Goal: Find specific page/section: Find specific page/section

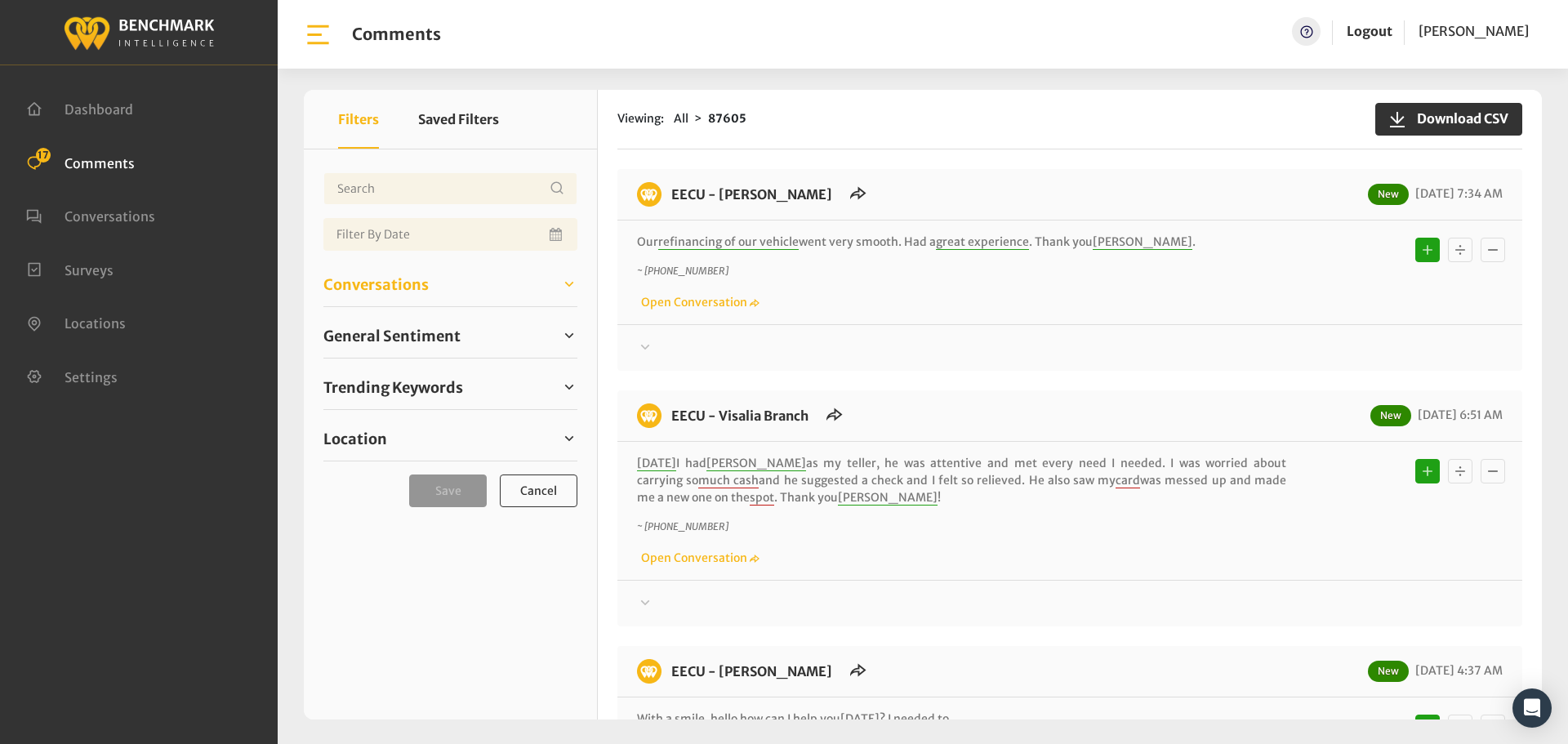
click at [364, 276] on span "Conversations" at bounding box center [376, 285] width 105 height 22
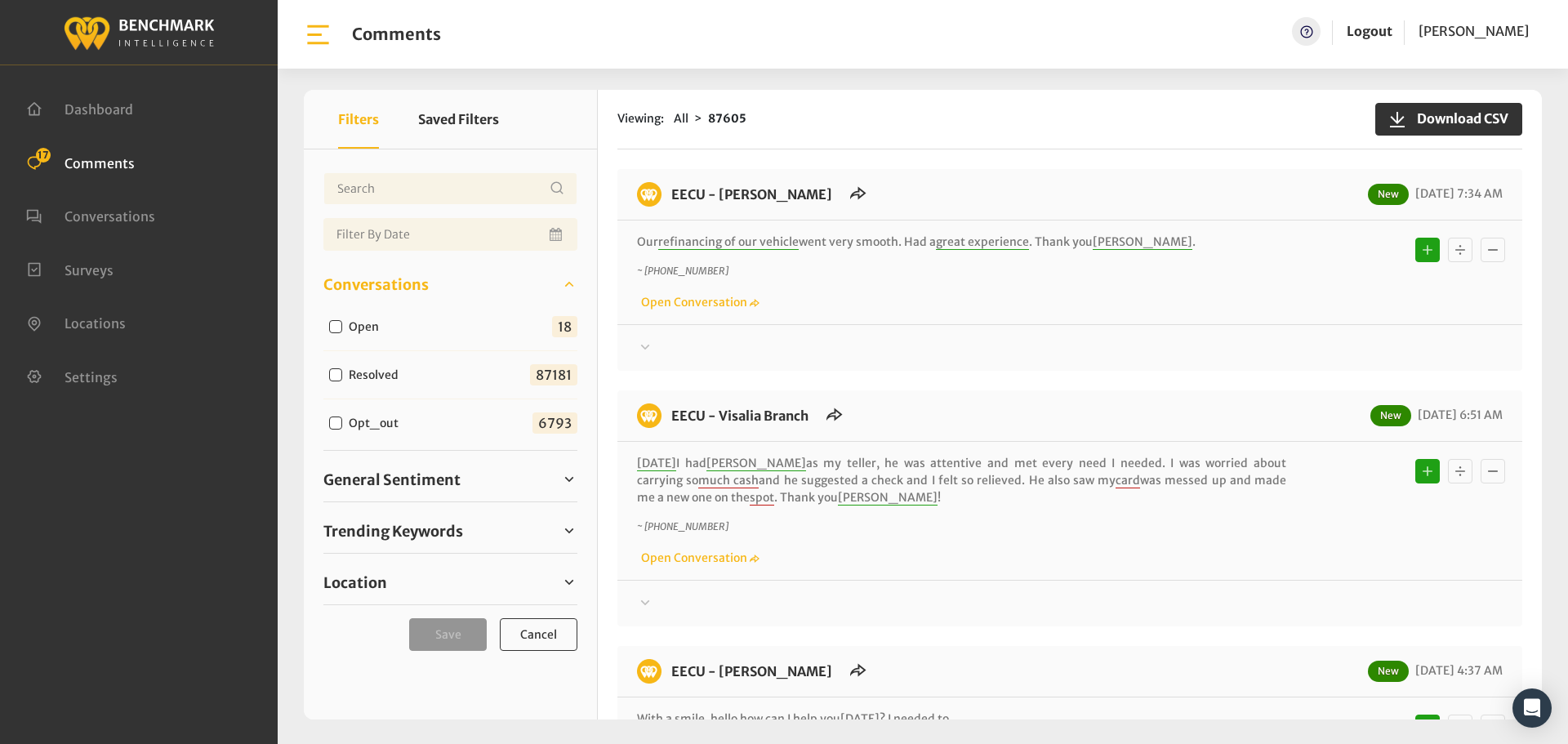
click at [331, 329] on input "Open" at bounding box center [336, 327] width 13 height 13
checkbox input "true"
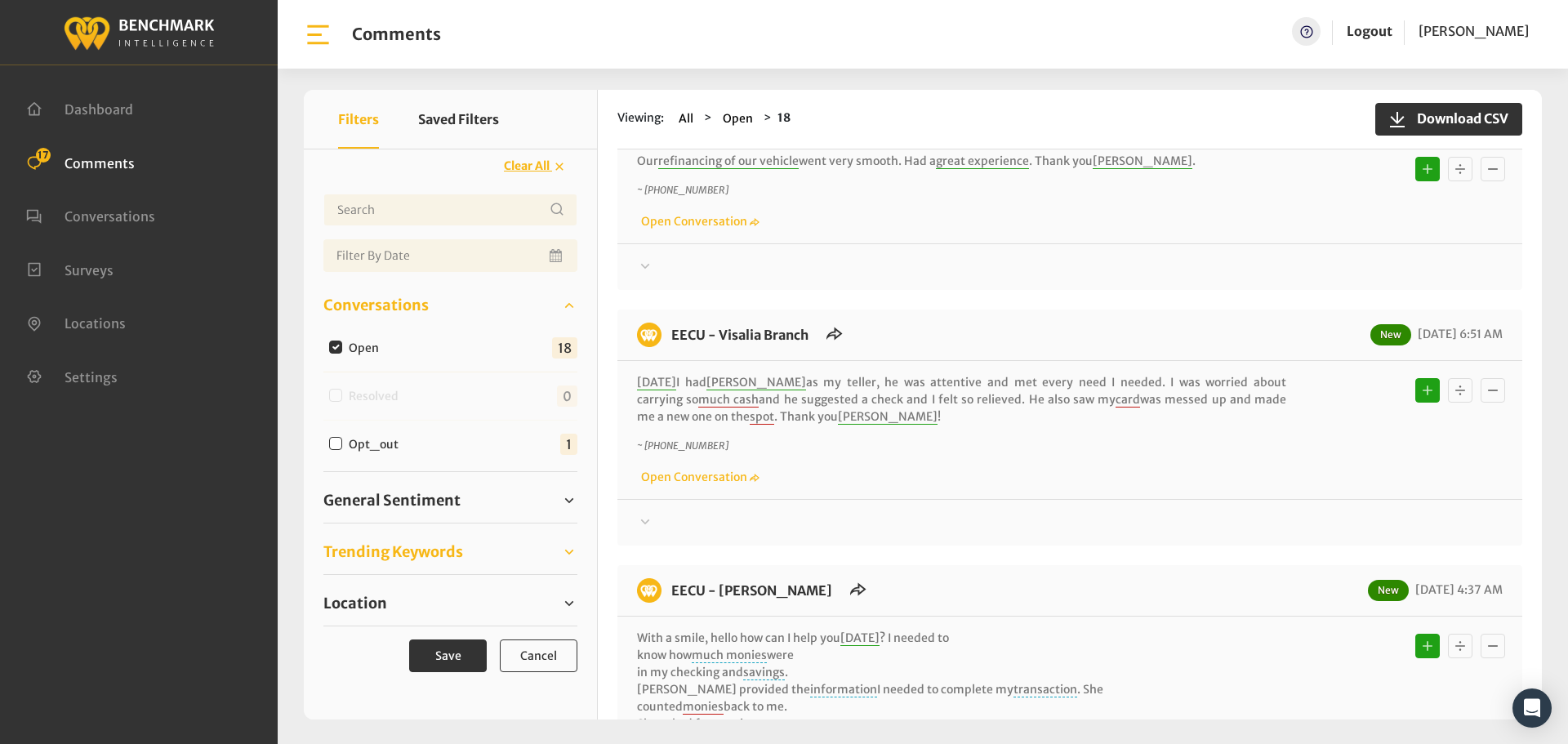
scroll to position [82, 0]
click at [352, 602] on span "Location" at bounding box center [355, 603] width 64 height 22
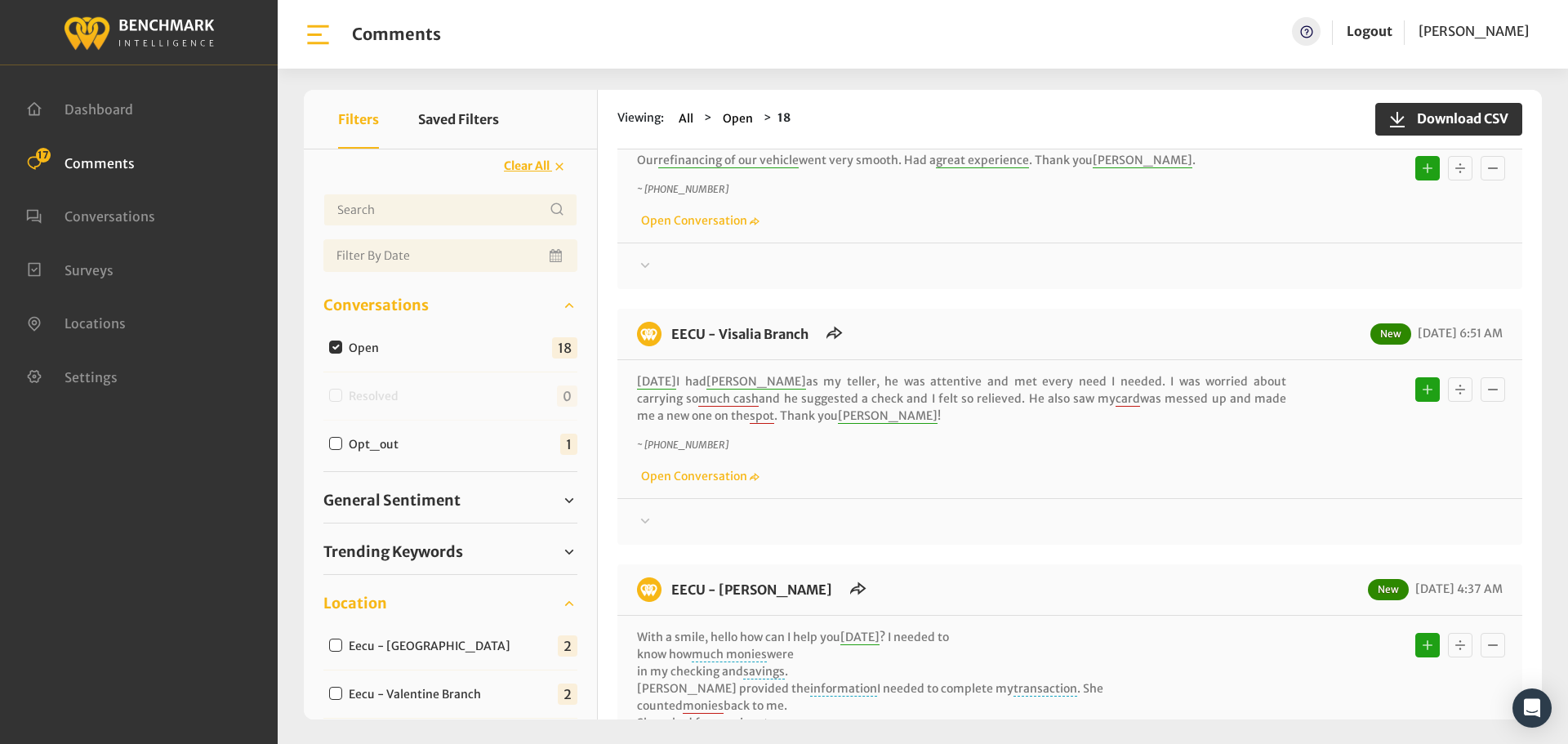
click at [352, 602] on span "Location" at bounding box center [355, 603] width 64 height 22
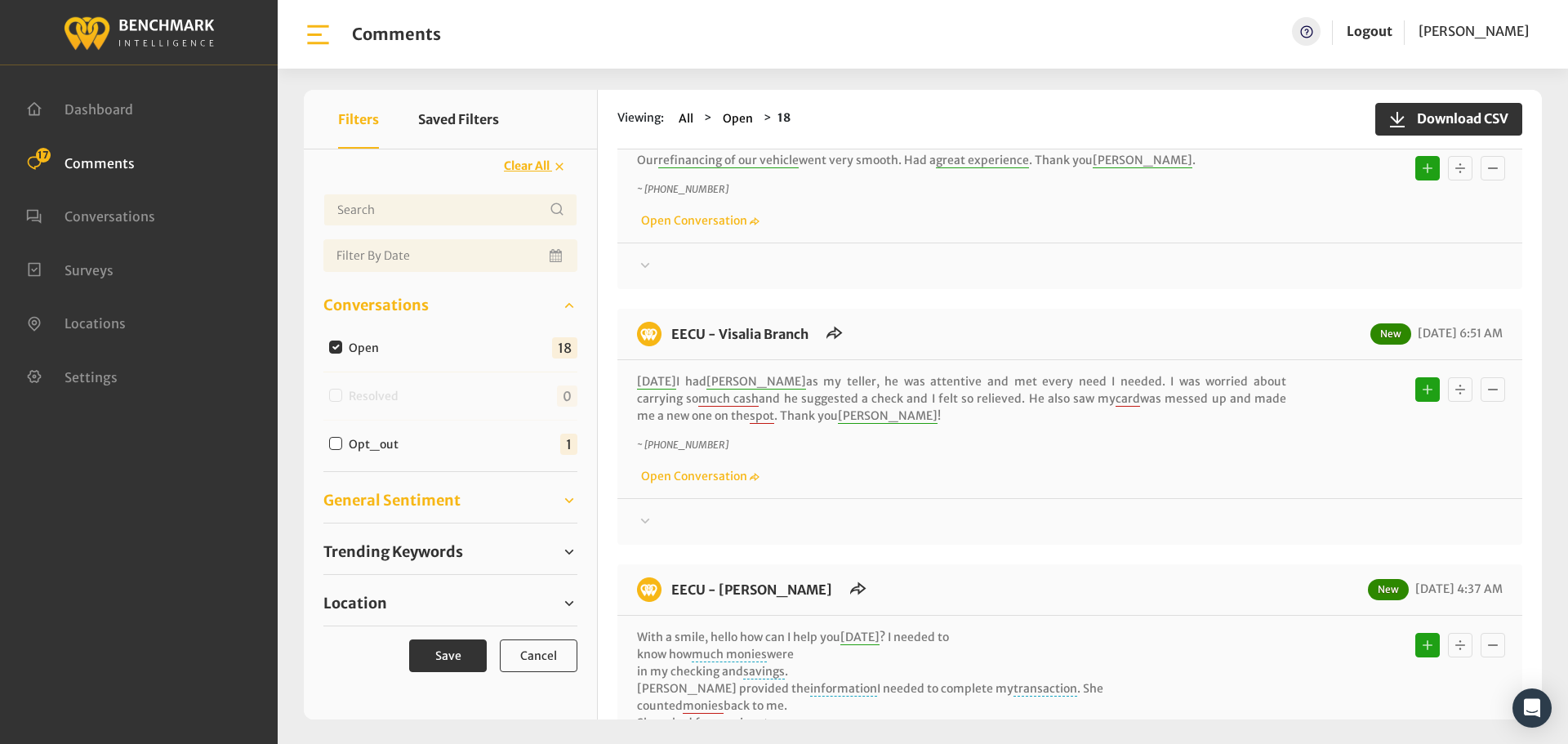
click at [380, 504] on span "General Sentiment" at bounding box center [392, 500] width 138 height 22
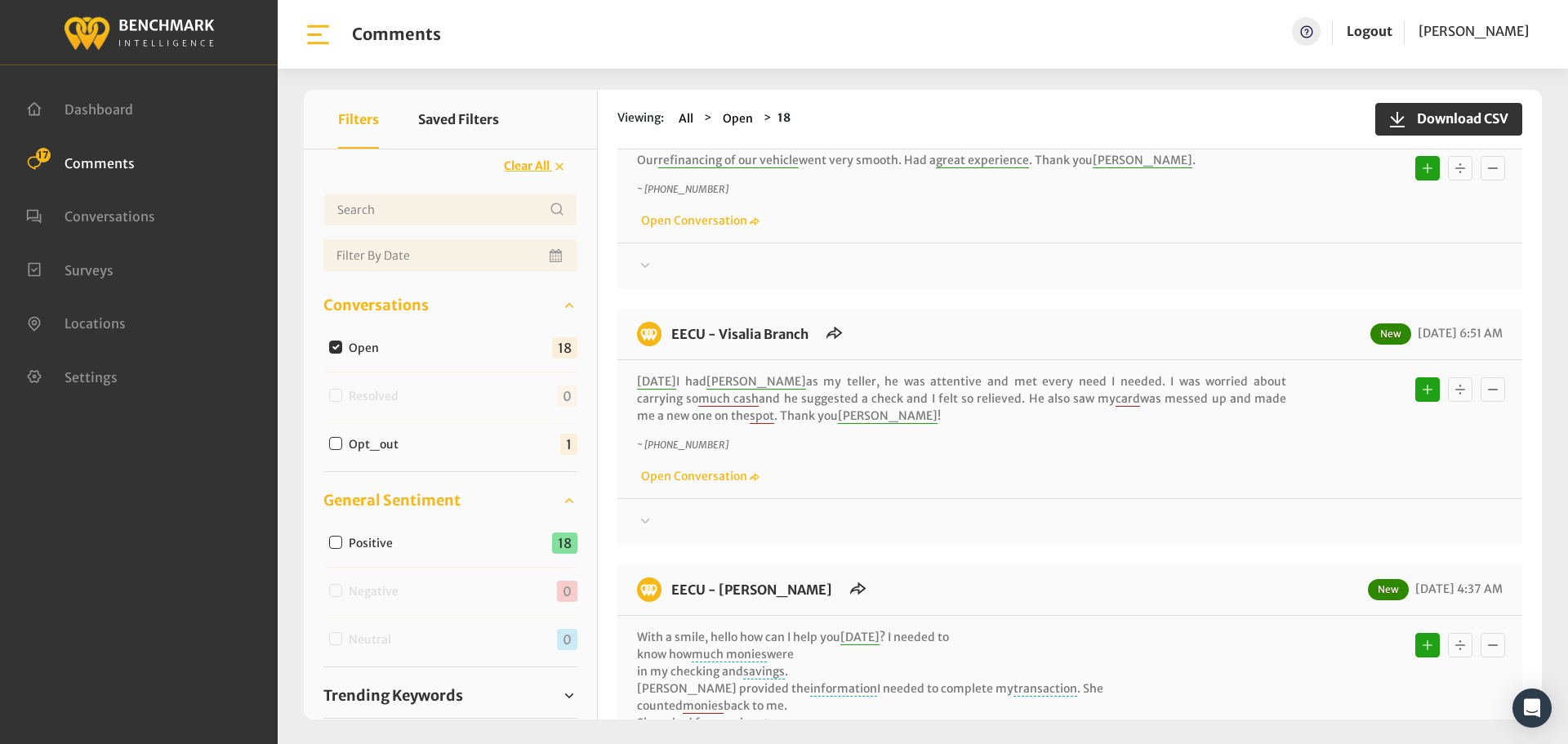
click at [380, 504] on span "General Sentiment" at bounding box center [392, 500] width 138 height 22
